Goal: Task Accomplishment & Management: Manage account settings

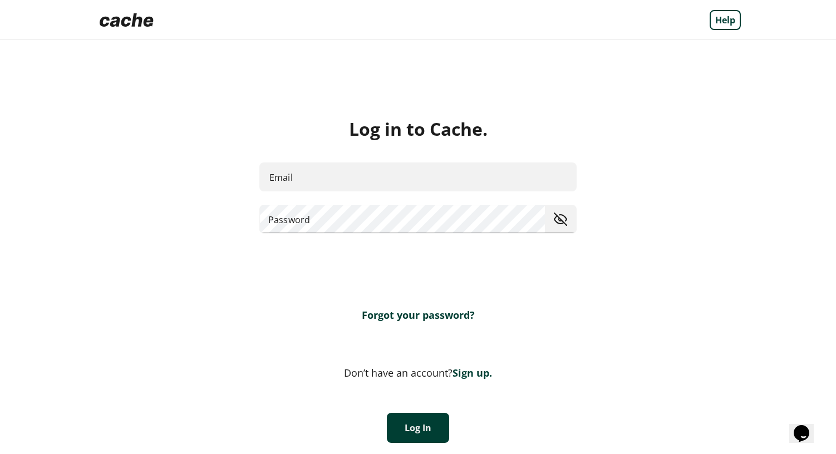
click at [374, 182] on input "Email" at bounding box center [417, 177] width 317 height 29
type input "**********"
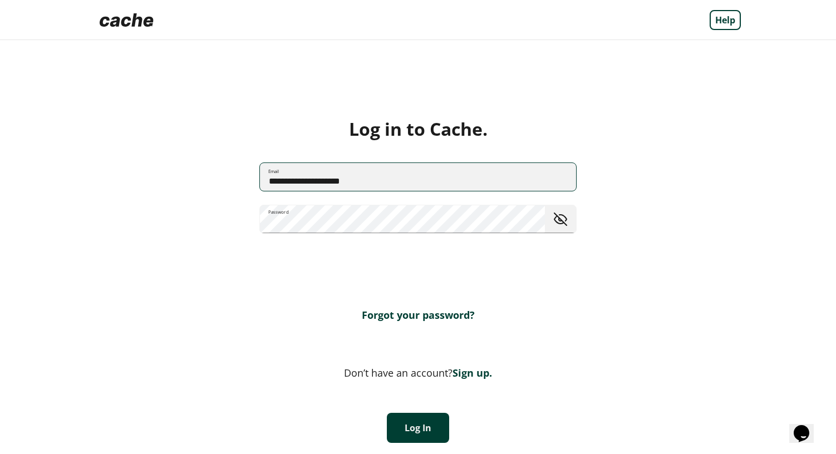
click at [437, 416] on button "Log In" at bounding box center [418, 428] width 62 height 30
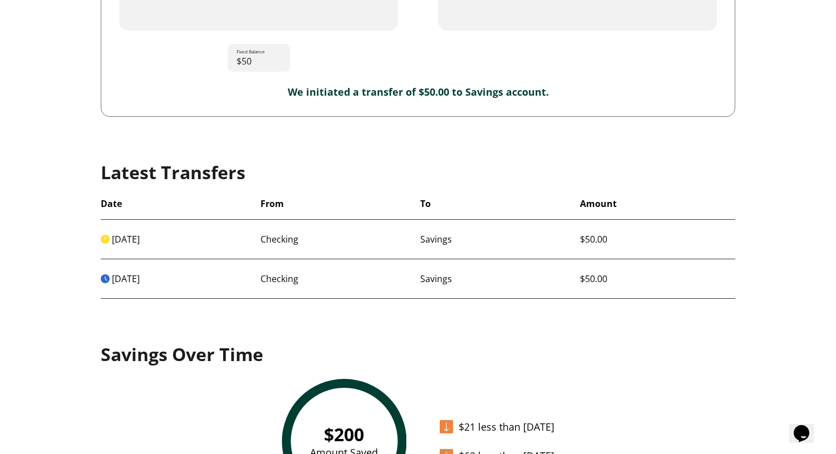
scroll to position [610, 0]
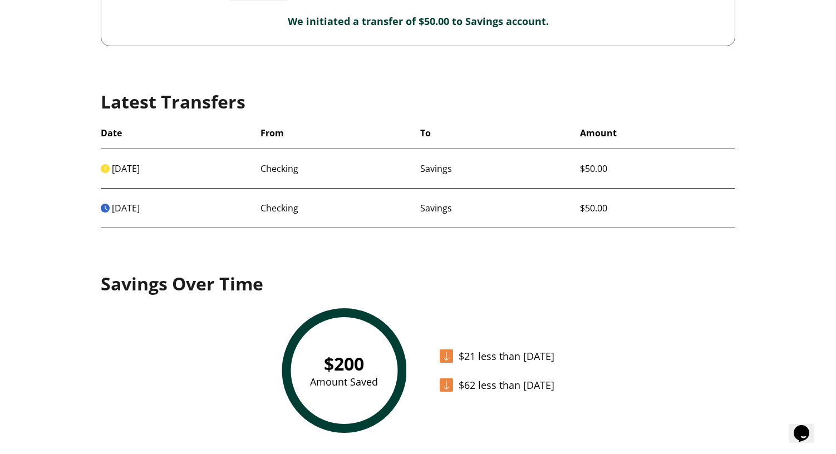
click at [175, 176] on div "[DATE] Checking Savings $50.00" at bounding box center [418, 169] width 634 height 40
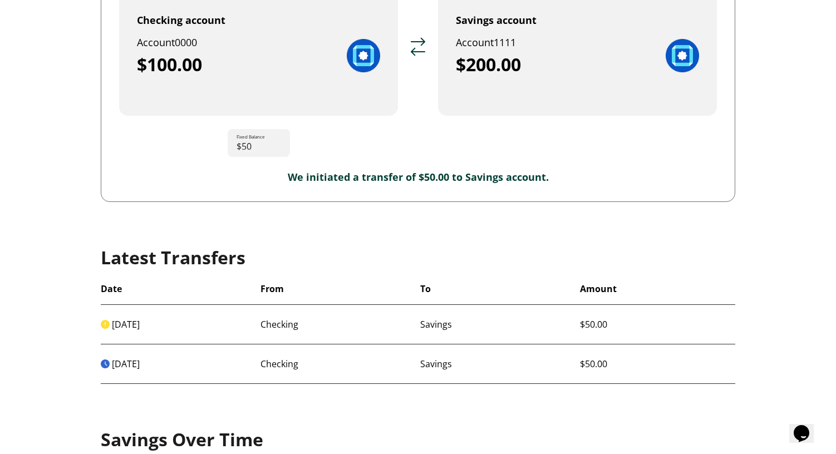
scroll to position [0, 0]
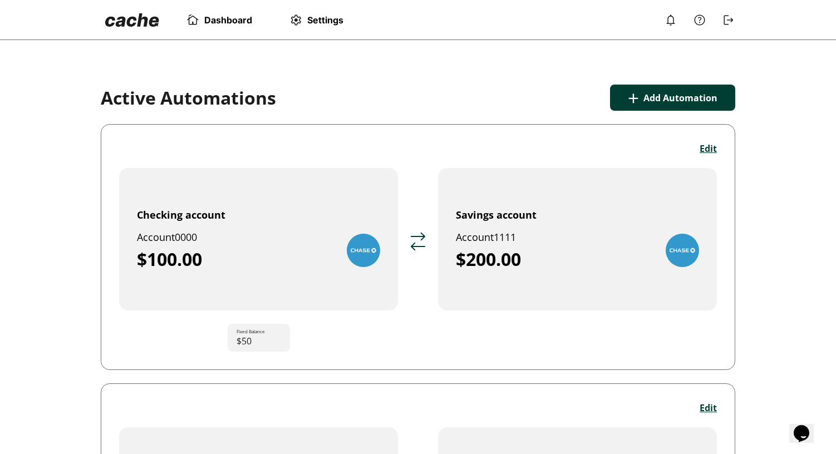
click at [671, 22] on img at bounding box center [670, 19] width 13 height 13
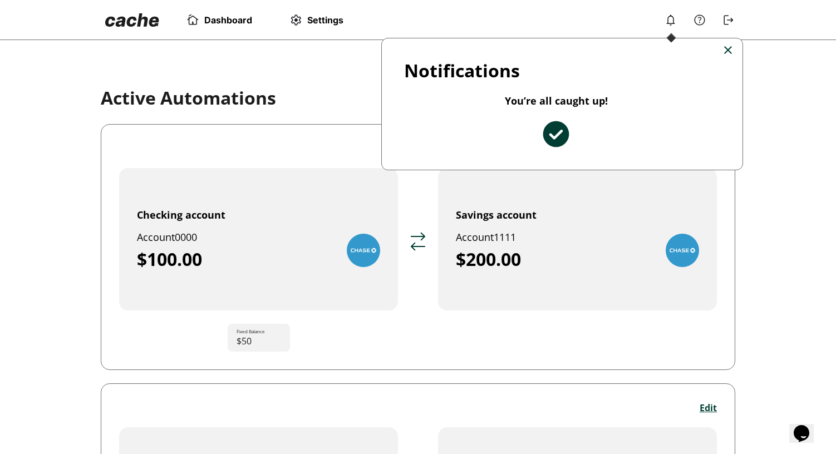
click at [549, 136] on img at bounding box center [556, 134] width 27 height 27
click at [730, 52] on img at bounding box center [728, 50] width 8 height 8
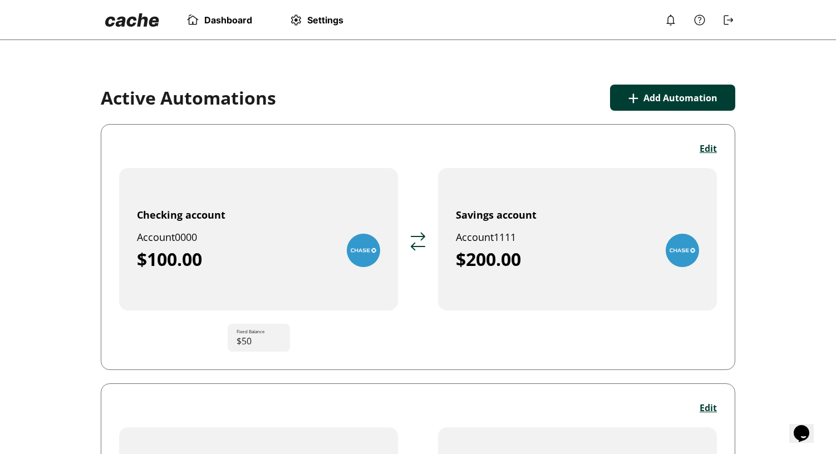
click at [674, 11] on div "Dashboard Settings" at bounding box center [418, 20] width 657 height 40
click at [674, 13] on div at bounding box center [699, 19] width 71 height 13
click at [674, 16] on img at bounding box center [670, 19] width 13 height 13
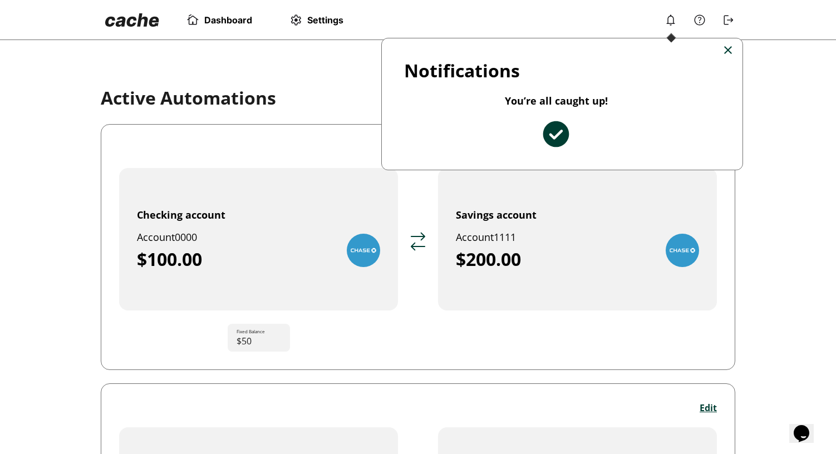
click at [730, 50] on img at bounding box center [728, 50] width 8 height 8
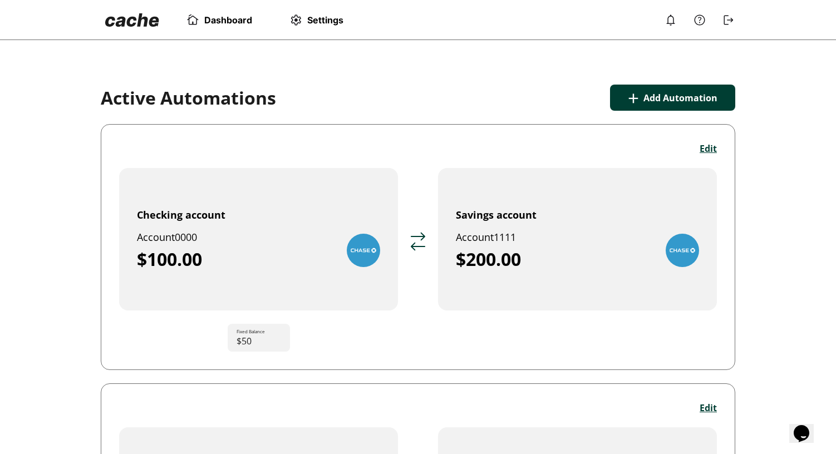
click at [700, 23] on img at bounding box center [699, 19] width 13 height 13
